Goal: Information Seeking & Learning: Learn about a topic

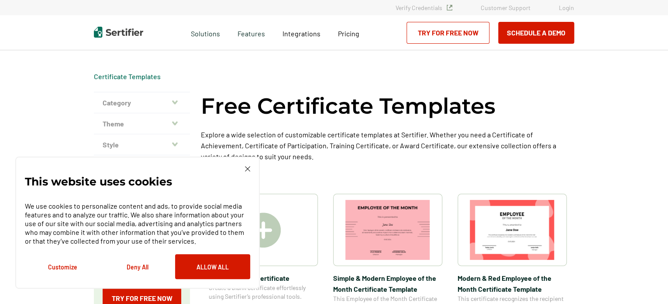
click at [167, 98] on button "Category" at bounding box center [142, 102] width 96 height 21
click at [128, 119] on h2 "Achievement" at bounding box center [142, 117] width 79 height 9
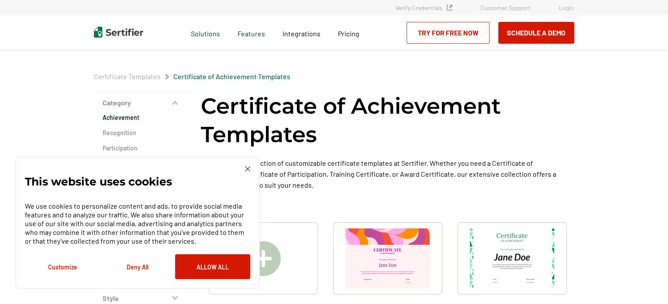
click at [246, 164] on div "This website uses cookies We use cookies to personalize content and ads, to pro…" at bounding box center [137, 222] width 245 height 132
click at [246, 170] on img at bounding box center [247, 168] width 5 height 5
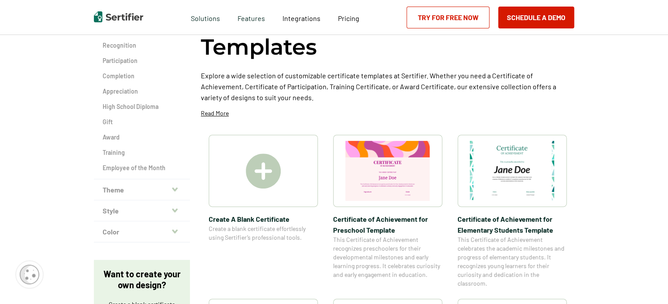
scroll to position [37, 0]
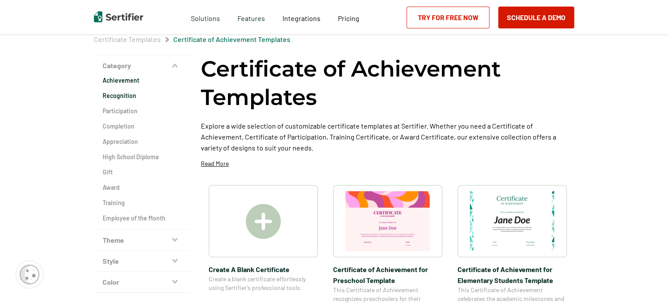
click at [117, 94] on h2 "Recognition" at bounding box center [142, 95] width 79 height 9
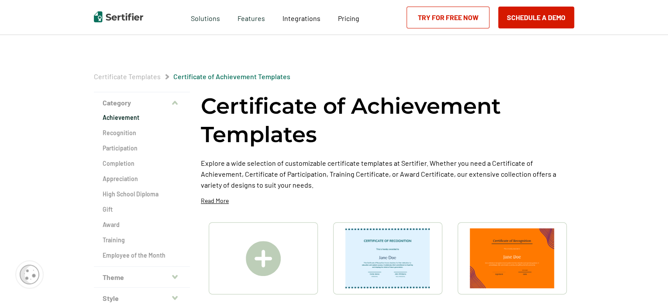
scroll to position [37, 0]
